Goal: Find specific page/section: Find specific page/section

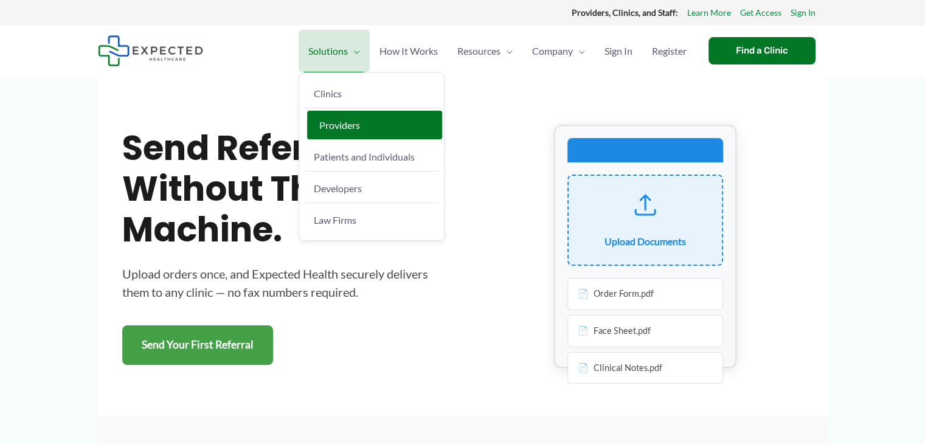
click at [344, 134] on link "Providers" at bounding box center [374, 125] width 135 height 29
